Goal: Task Accomplishment & Management: Complete application form

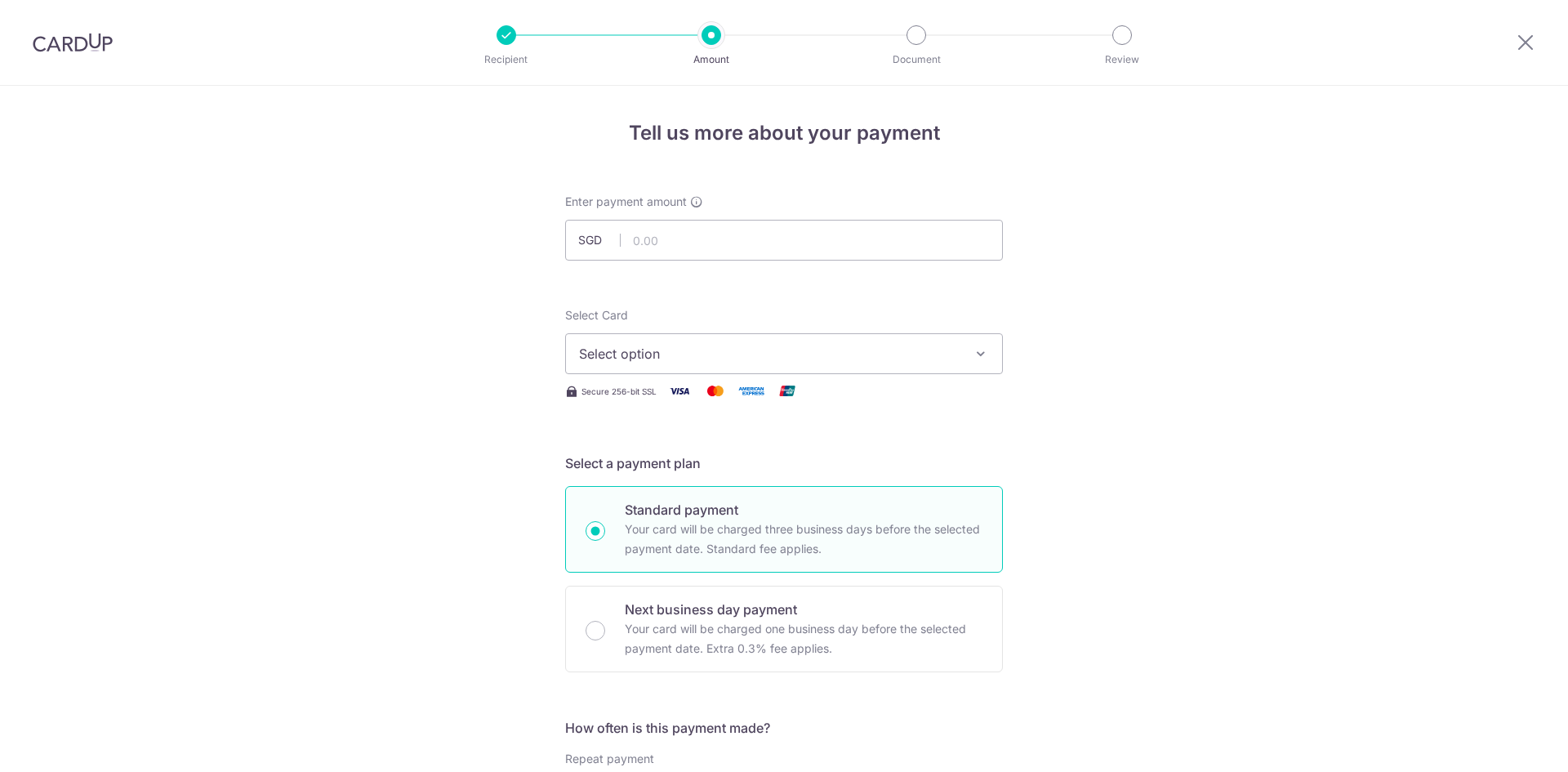
select select "3"
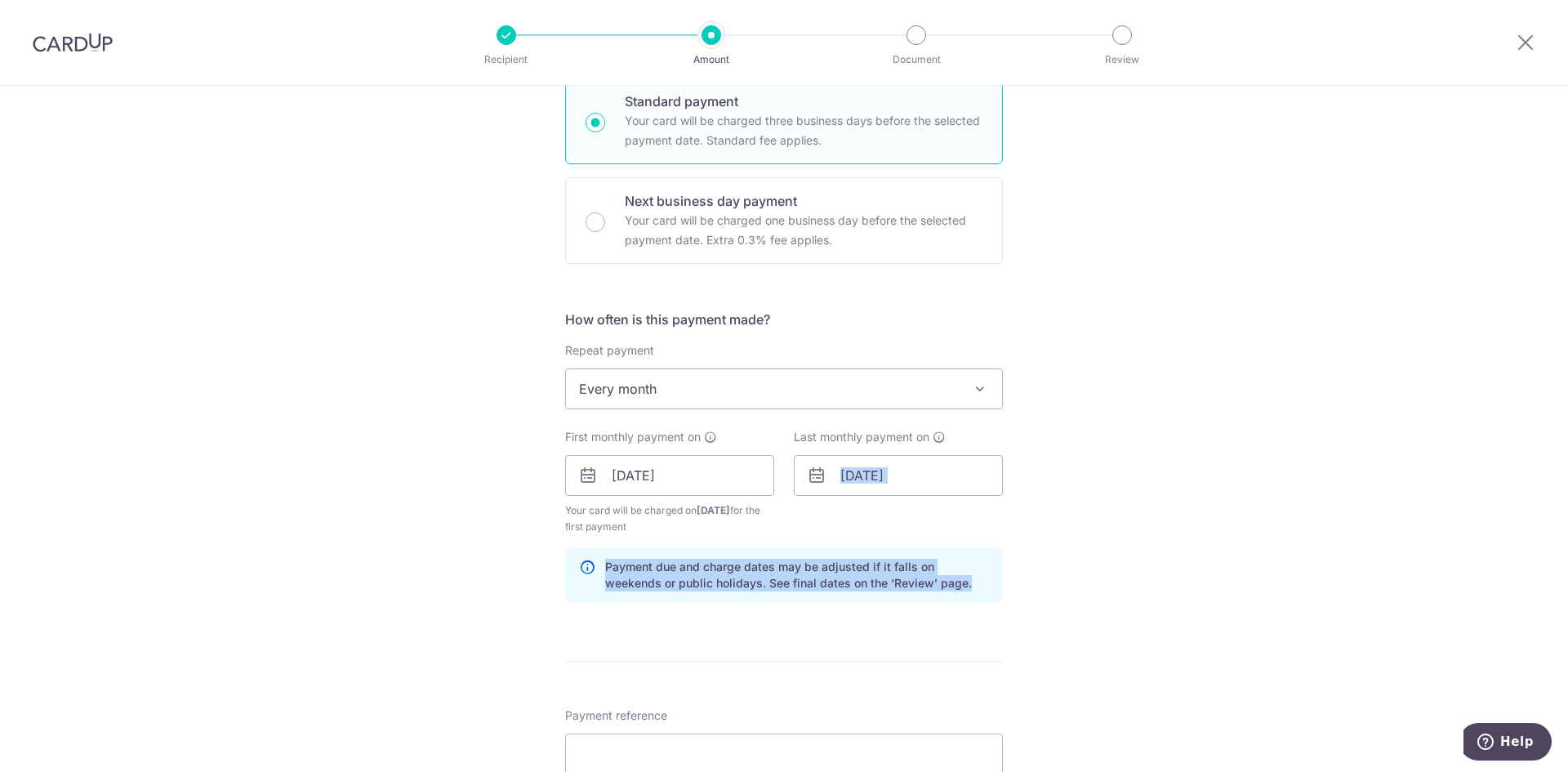
drag, startPoint x: 1046, startPoint y: 531, endPoint x: 991, endPoint y: 625, distance: 108.9
click at [991, 625] on div "Tell us more about your payment Enter payment amount SGD Select Card Select opt…" at bounding box center [784, 458] width 1568 height 1561
click at [1000, 605] on div "Tell us more about your payment Enter payment amount SGD Select Card Select opt…" at bounding box center [784, 458] width 1568 height 1561
drag, startPoint x: 1026, startPoint y: 566, endPoint x: 1276, endPoint y: 163, distance: 474.2
click at [1276, 163] on div "Tell us more about your payment Enter payment amount SGD Select Card Select opt…" at bounding box center [784, 458] width 1568 height 1561
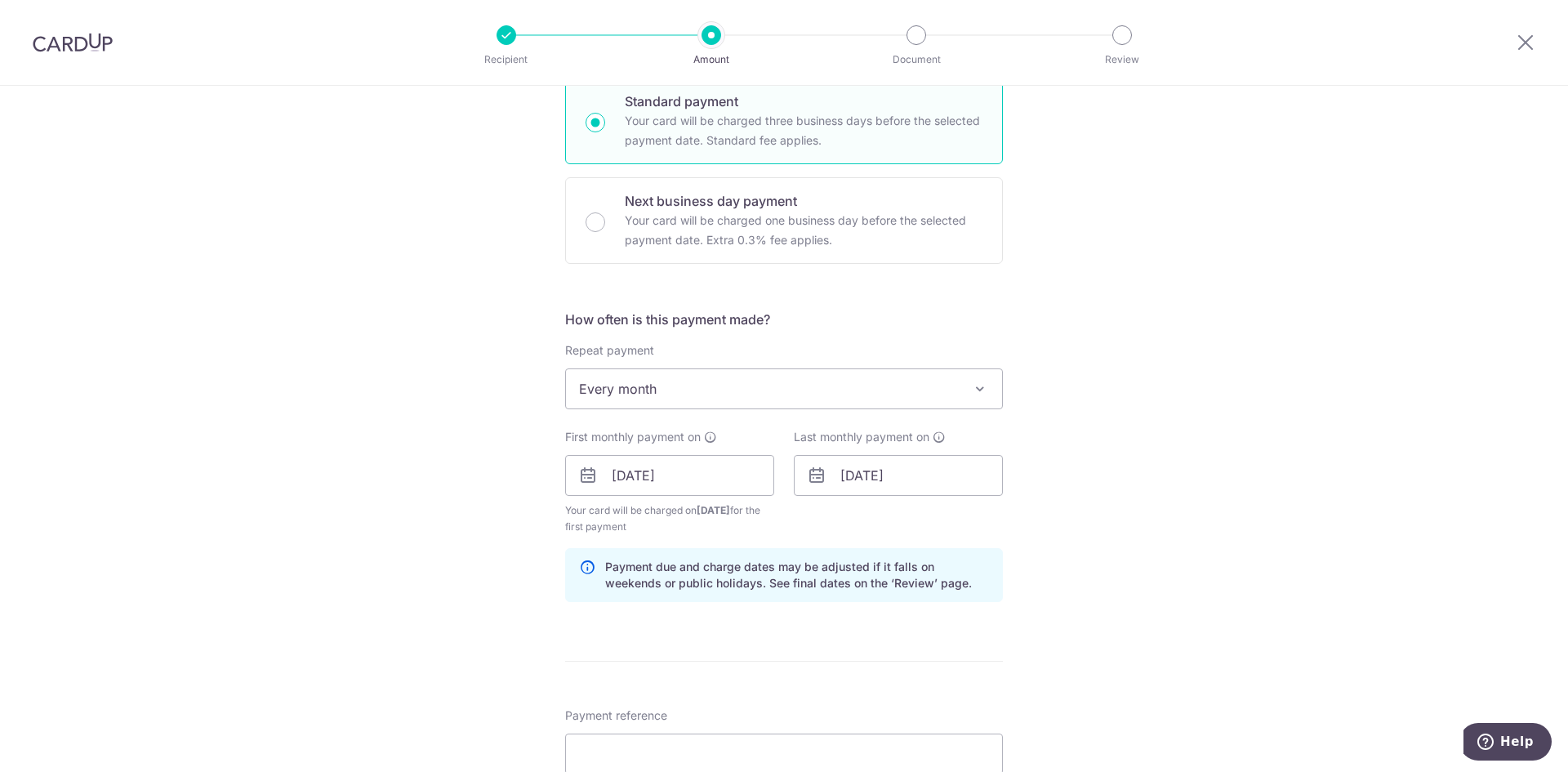
click at [1195, 409] on div "Tell us more about your payment Enter payment amount SGD Select Card Select opt…" at bounding box center [784, 458] width 1568 height 1561
click at [605, 480] on input "[DATE]" at bounding box center [670, 476] width 209 height 41
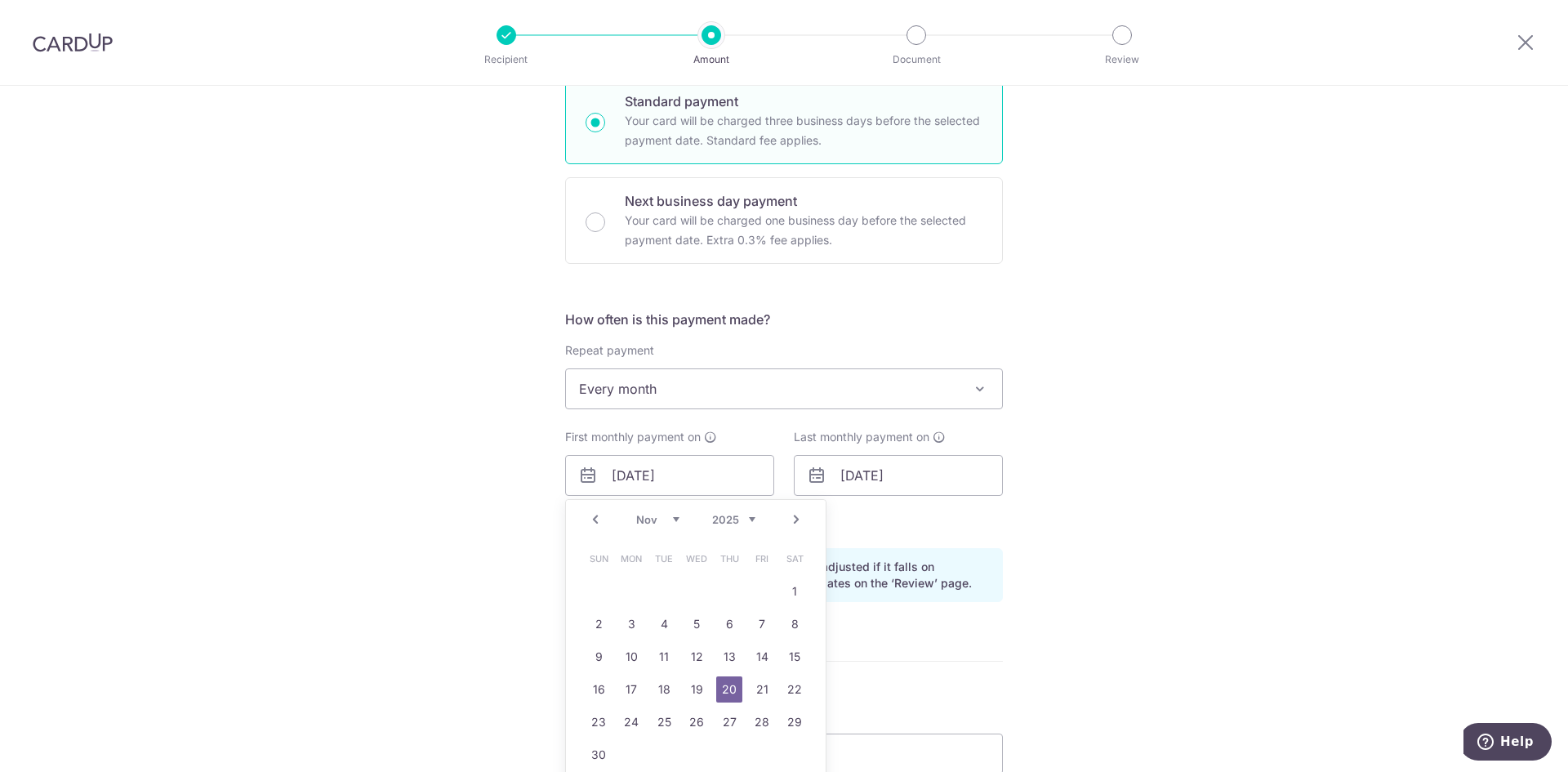
click at [1354, 524] on div "Tell us more about your payment Enter payment amount SGD Select Card Select opt…" at bounding box center [784, 458] width 1568 height 1561
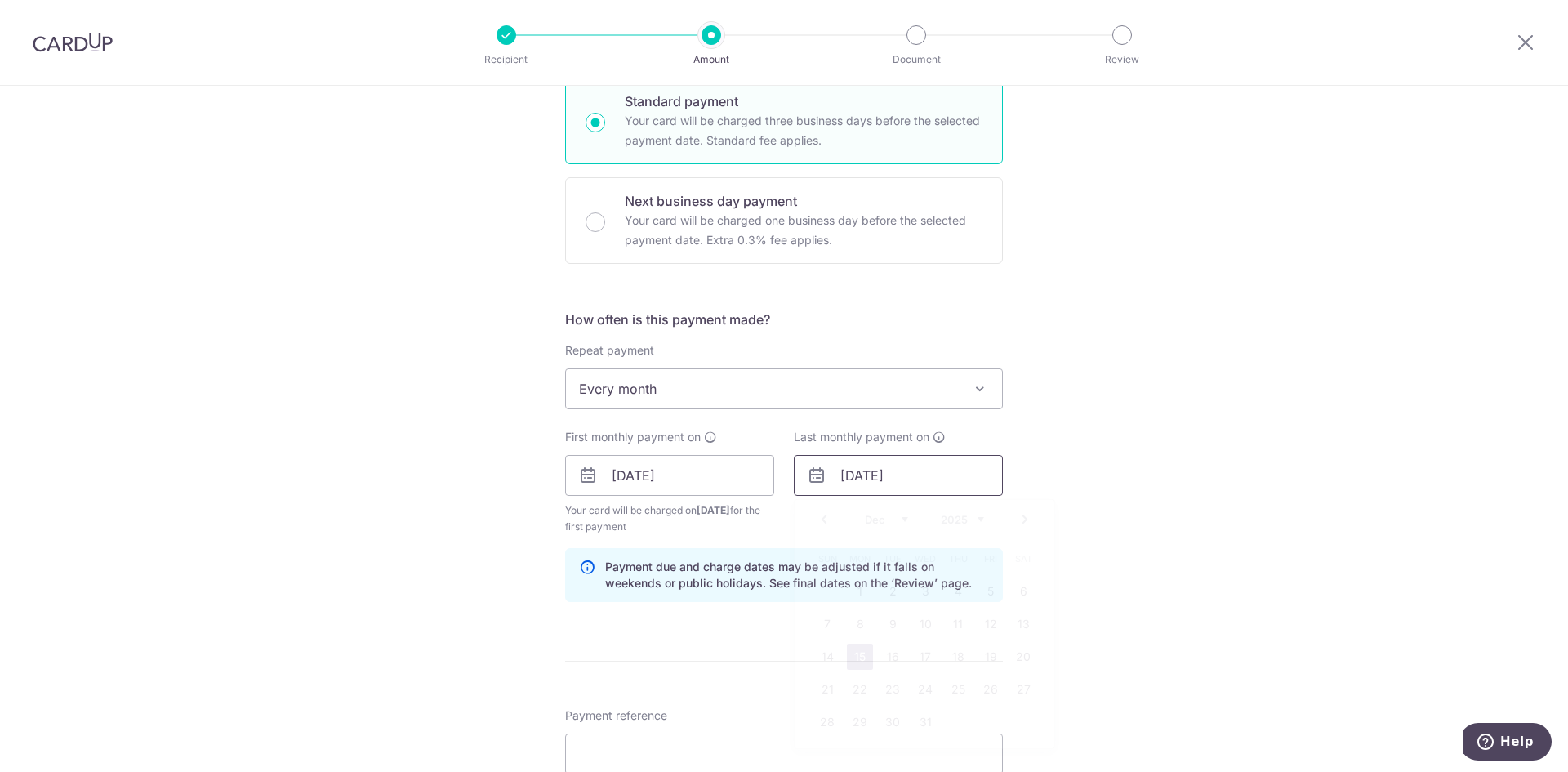
click at [844, 478] on input "[DATE]" at bounding box center [898, 476] width 209 height 41
click at [897, 519] on select "Nov Dec" at bounding box center [886, 519] width 44 height 13
click at [1020, 516] on link "Next" at bounding box center [1024, 519] width 20 height 20
click at [857, 692] on link "19" at bounding box center [860, 690] width 27 height 27
type input "[DATE]"
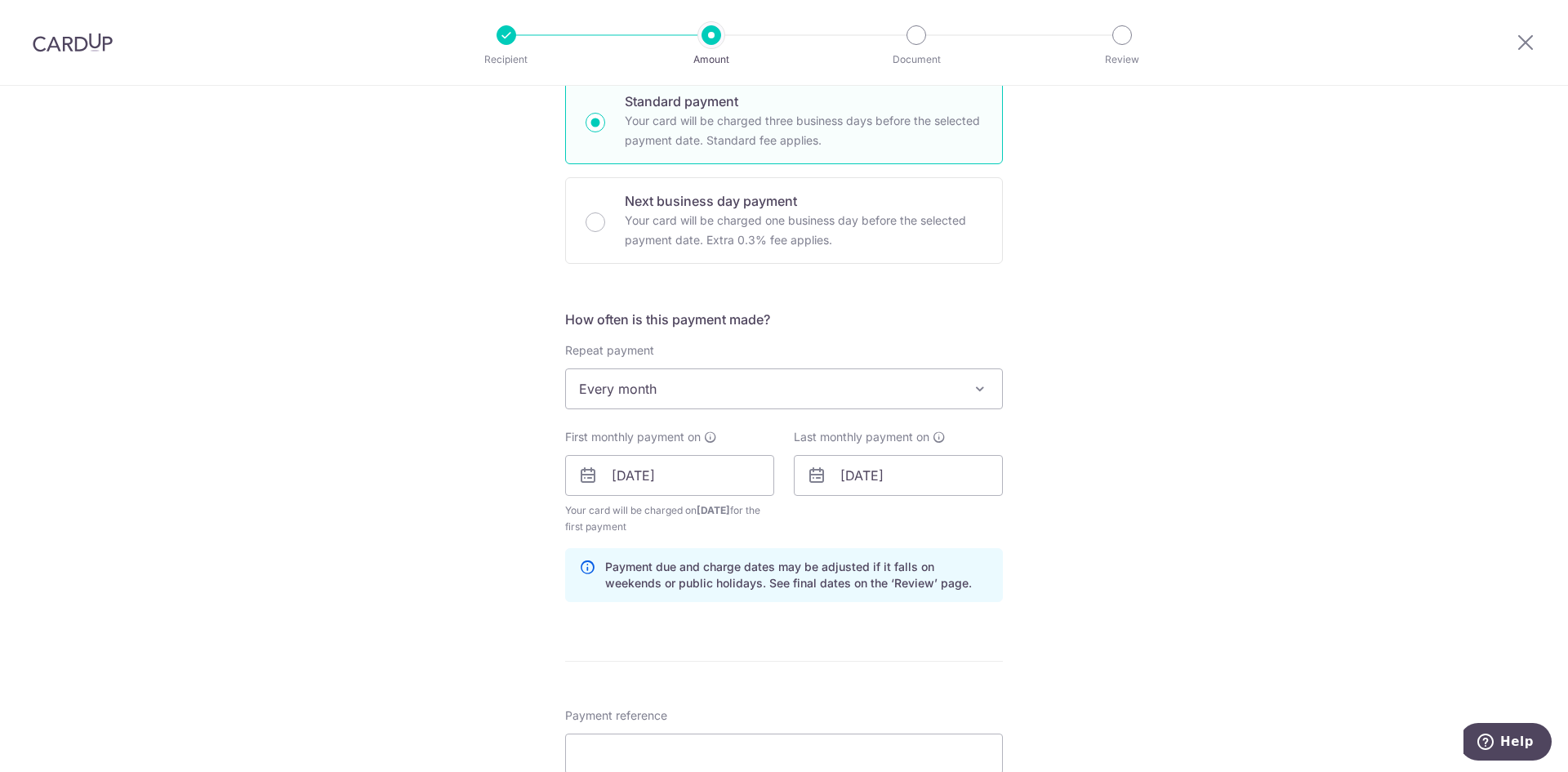
click at [1211, 557] on div "Tell us more about your payment Enter payment amount SGD Select Card Select opt…" at bounding box center [784, 458] width 1568 height 1561
